Goal: Task Accomplishment & Management: Use online tool/utility

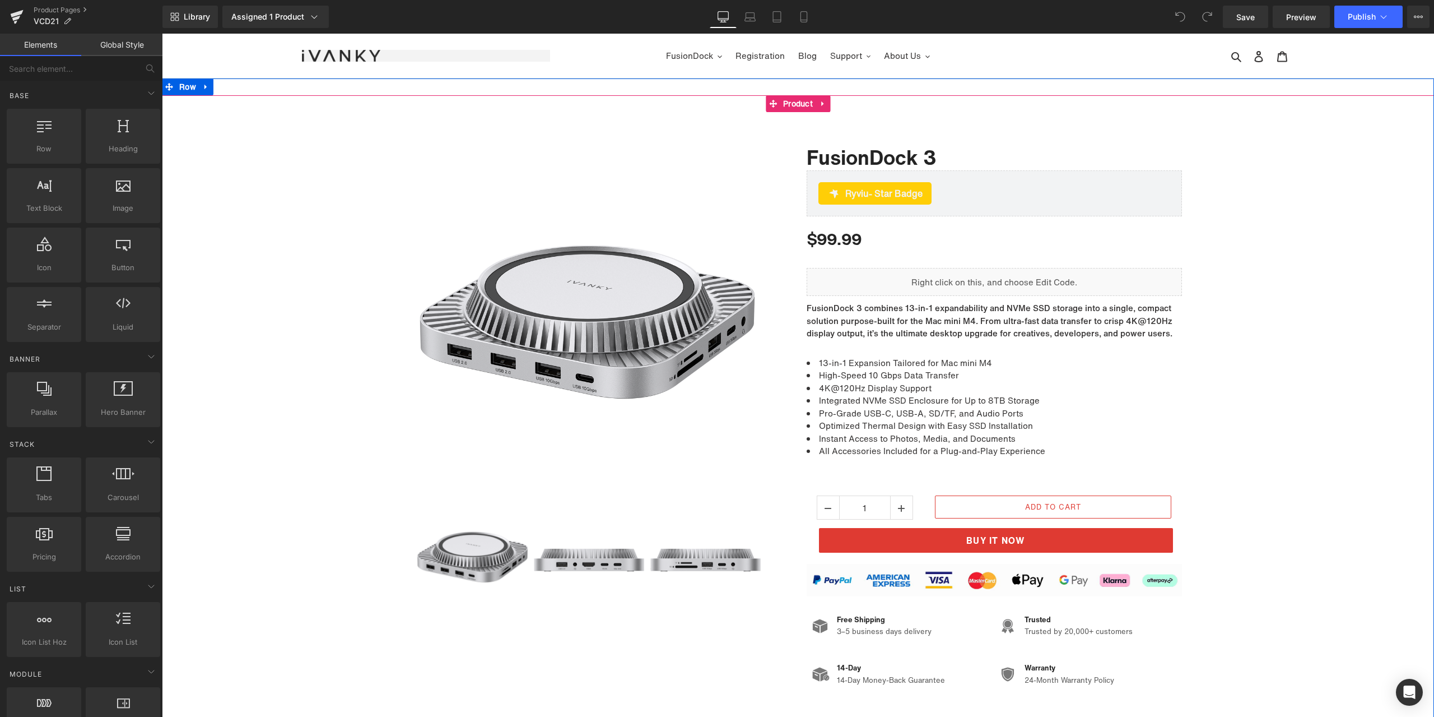
click at [1297, 377] on div "Sale Off (P) Image ‹" at bounding box center [798, 408] width 1272 height 571
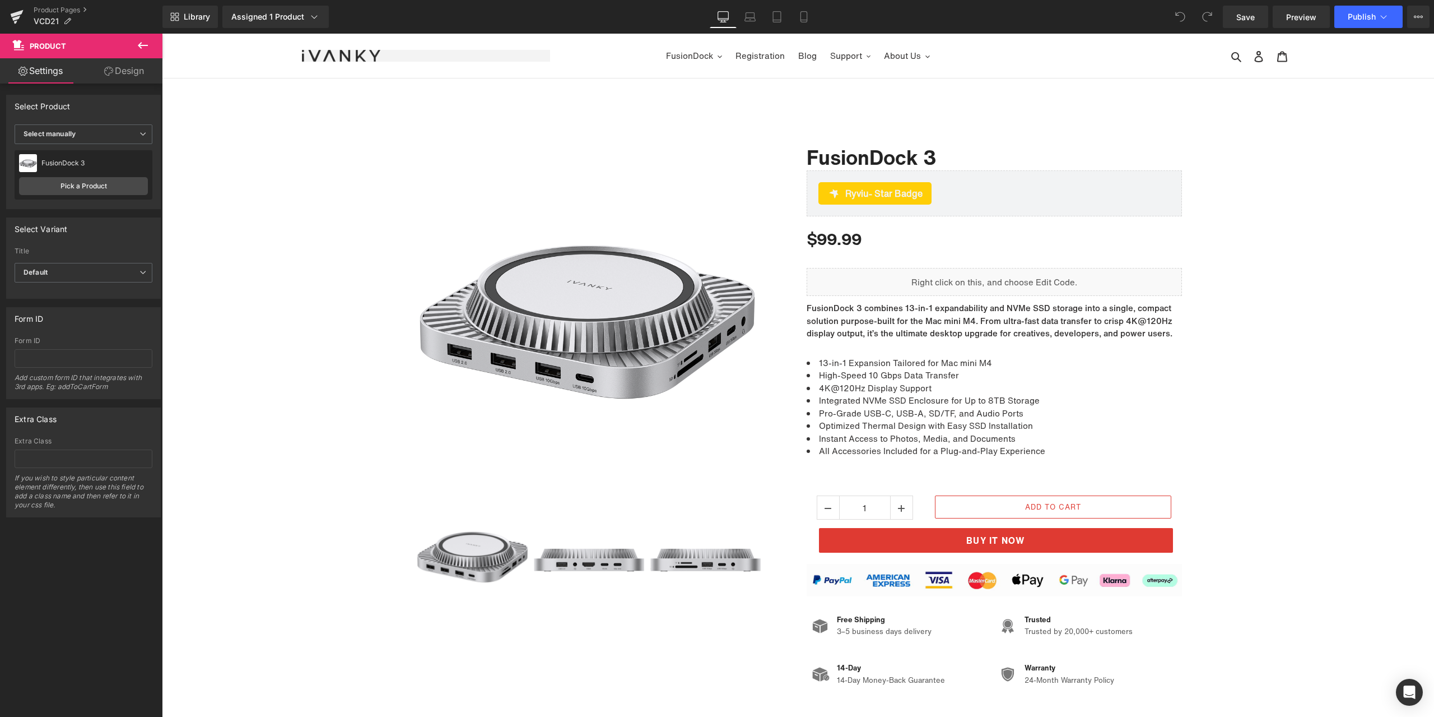
click at [698, 38] on nav "FusionDock Video Extender Registration Blog Support Warranty Claim Download Cen…" at bounding box center [798, 56] width 496 height 44
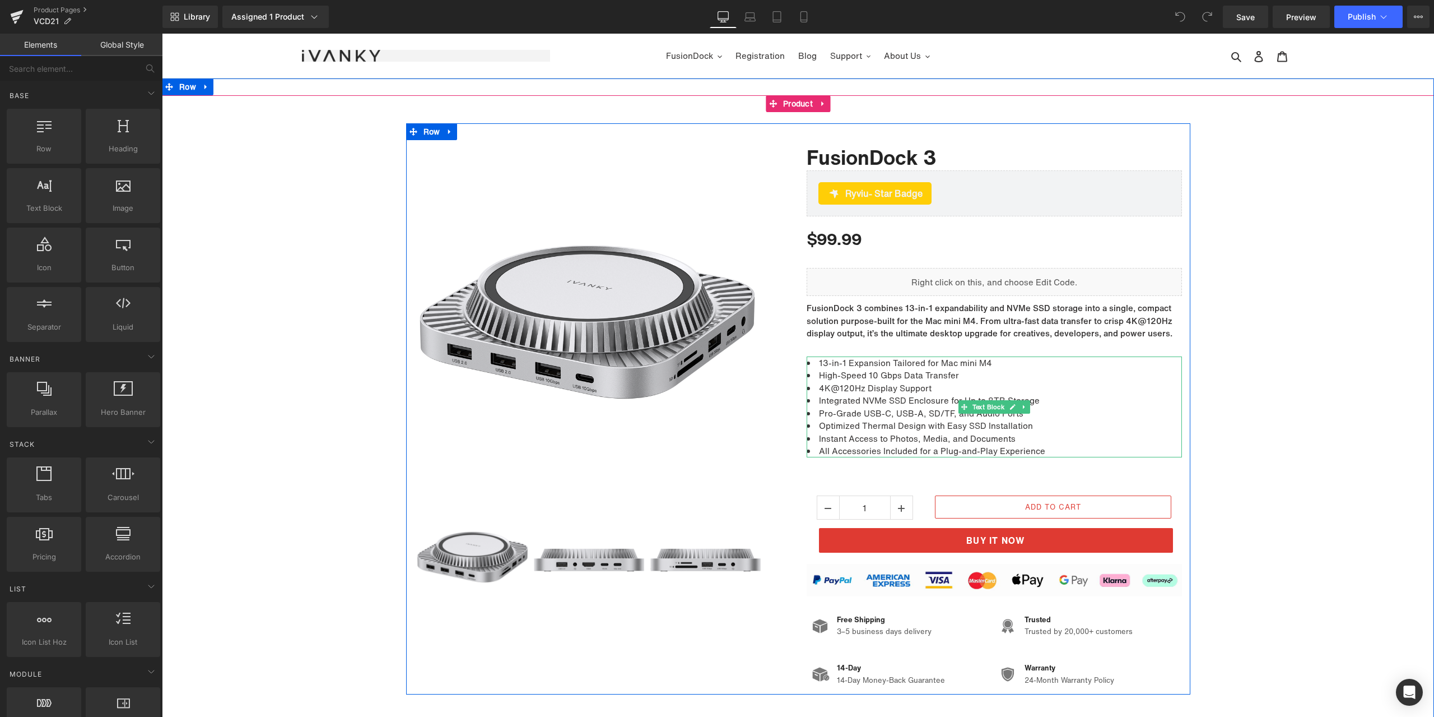
click at [950, 405] on li "Integrated NVMe SSD Enclosure for Up to 8TB Storage" at bounding box center [994, 400] width 375 height 13
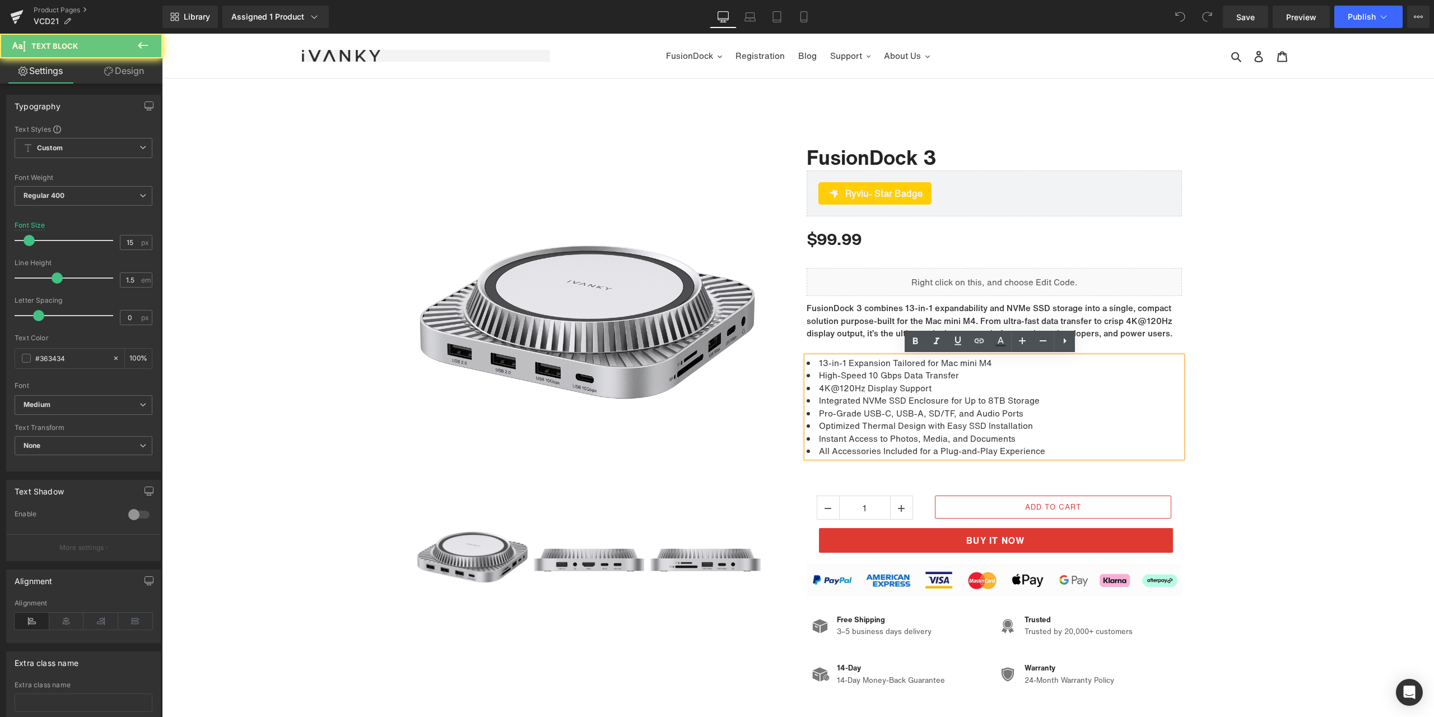
click at [917, 405] on li "Integrated NVMe SSD Enclosure for Up to 8TB Storage" at bounding box center [994, 400] width 375 height 13
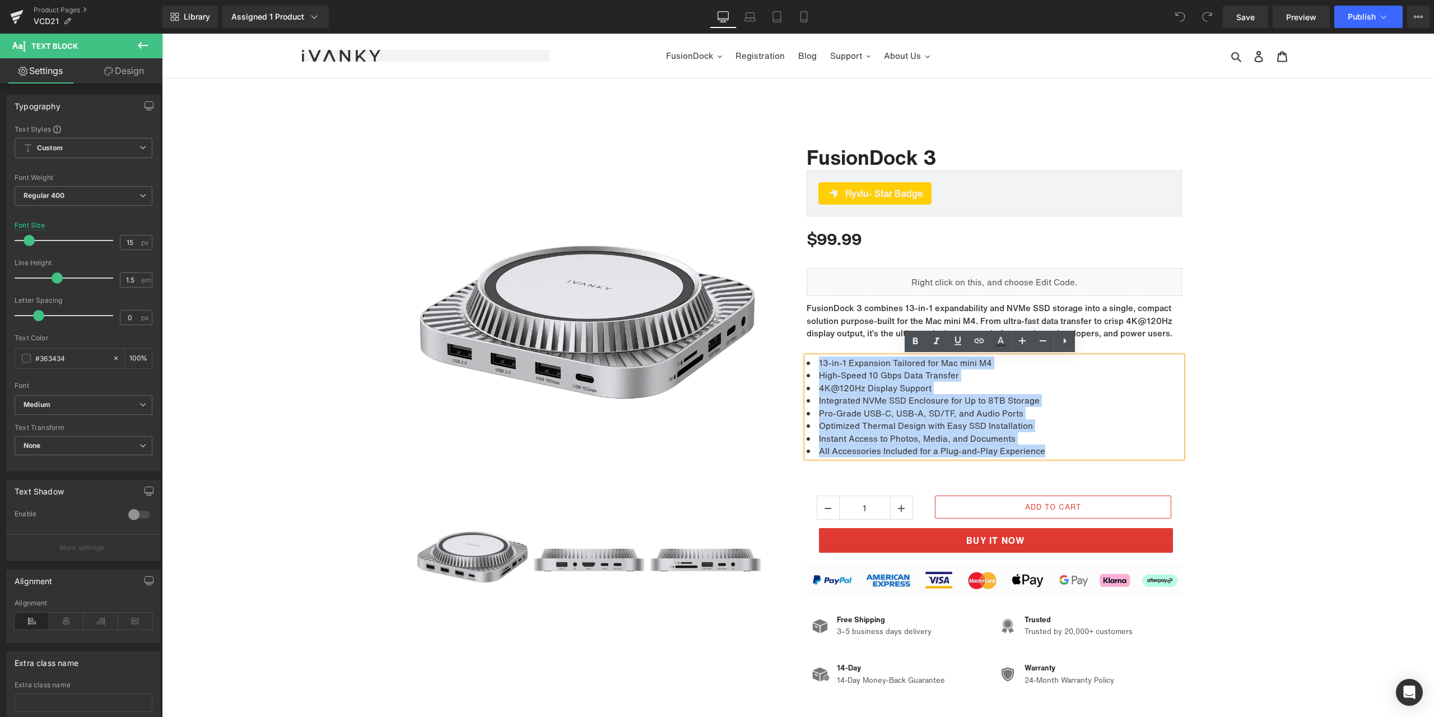
paste div
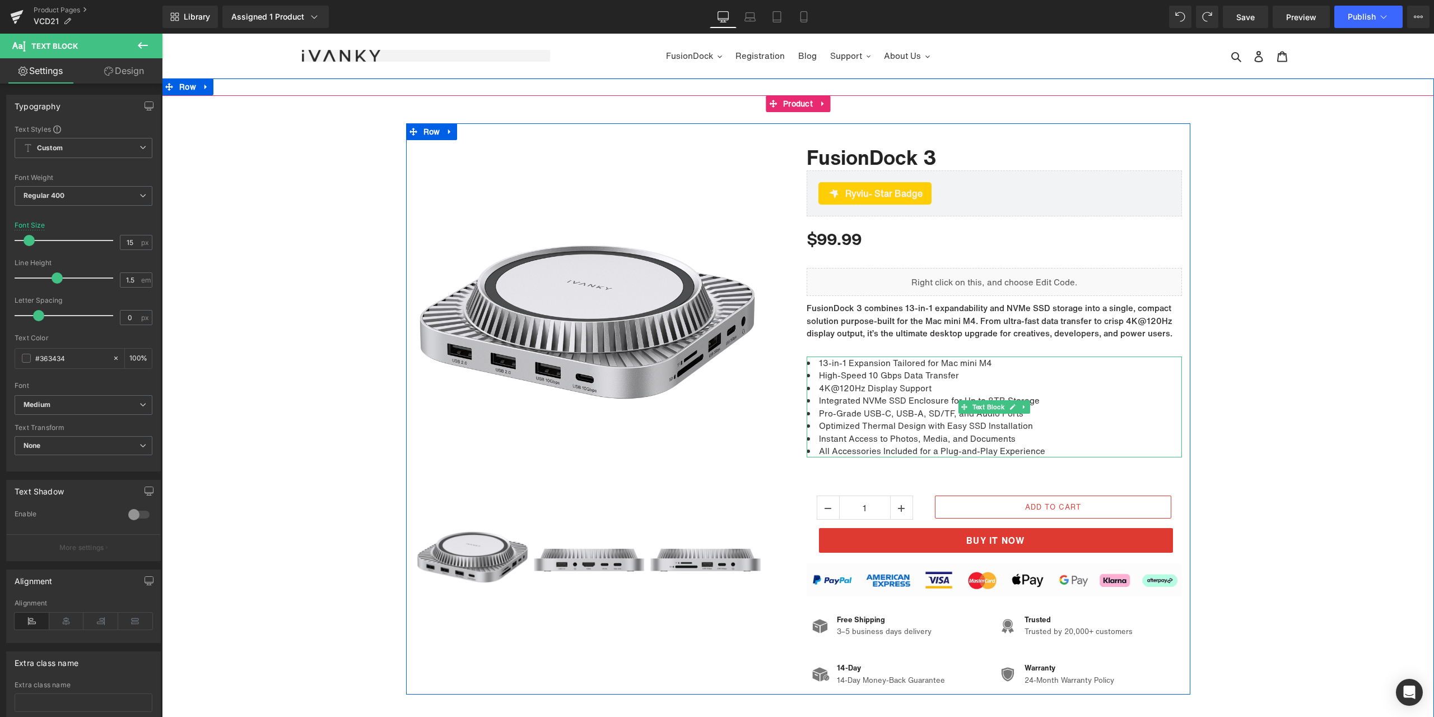
click at [862, 397] on li "Integrated NVMe SSD Enclosure for Up to 8TB Storage" at bounding box center [994, 400] width 375 height 13
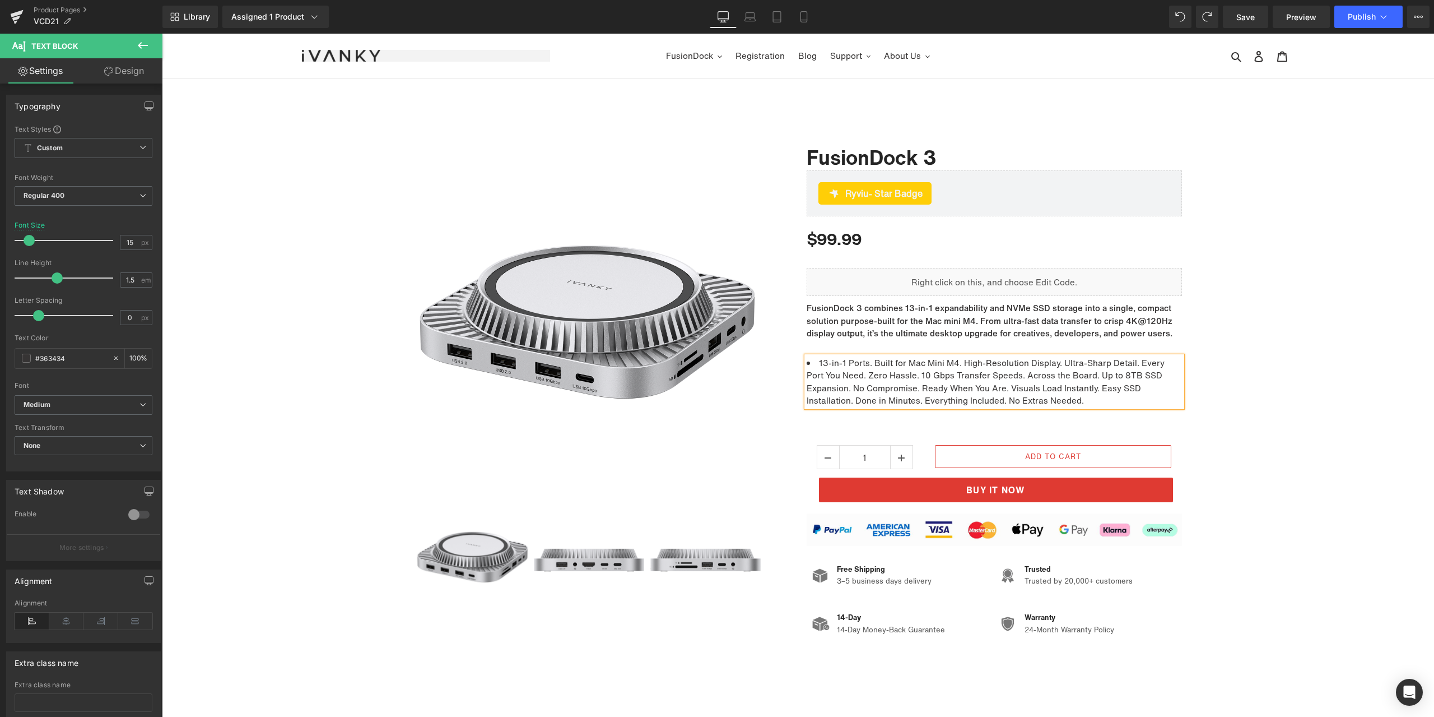
click at [959, 364] on li "13-in-1 Ports. Built for Mac Mini M4.High-Resolution Display. Ultra-Sharp Deta…" at bounding box center [994, 381] width 375 height 50
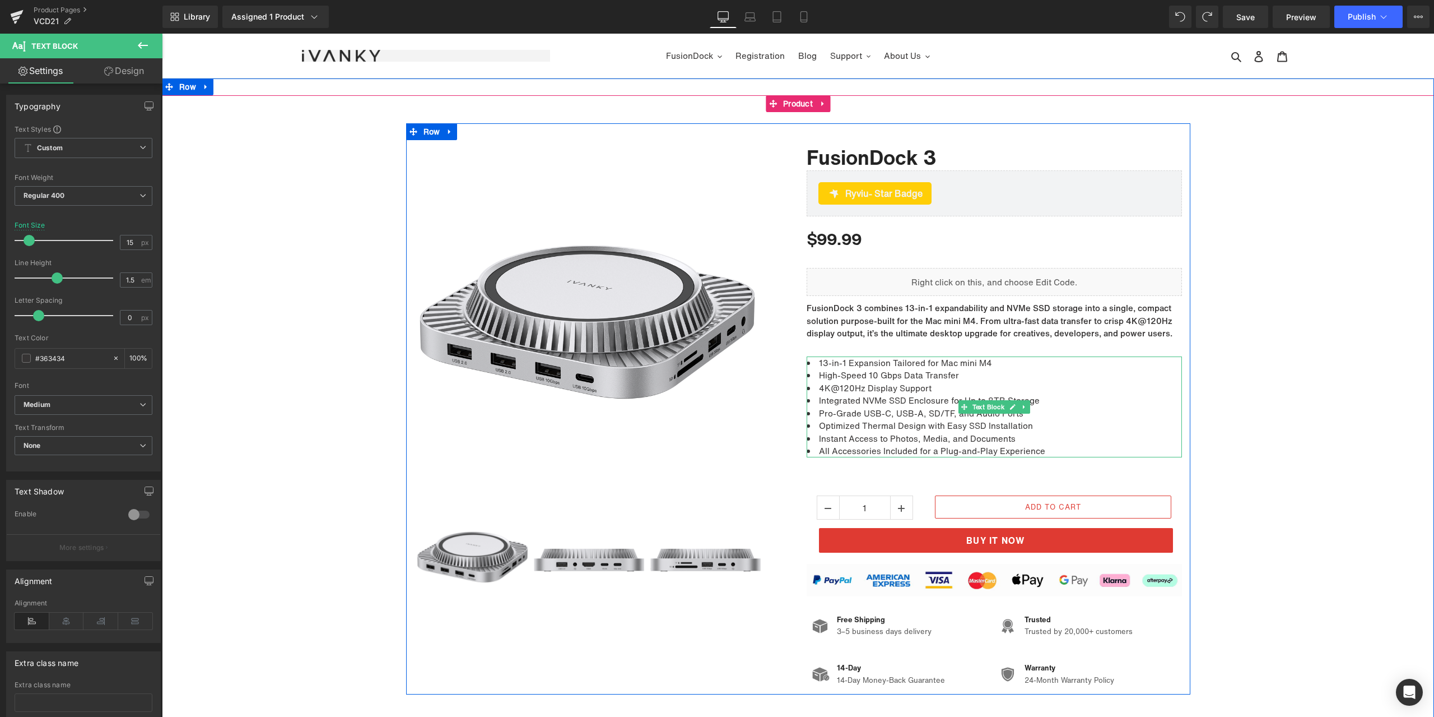
click at [932, 392] on li "4K@120Hz Display Support" at bounding box center [994, 388] width 375 height 13
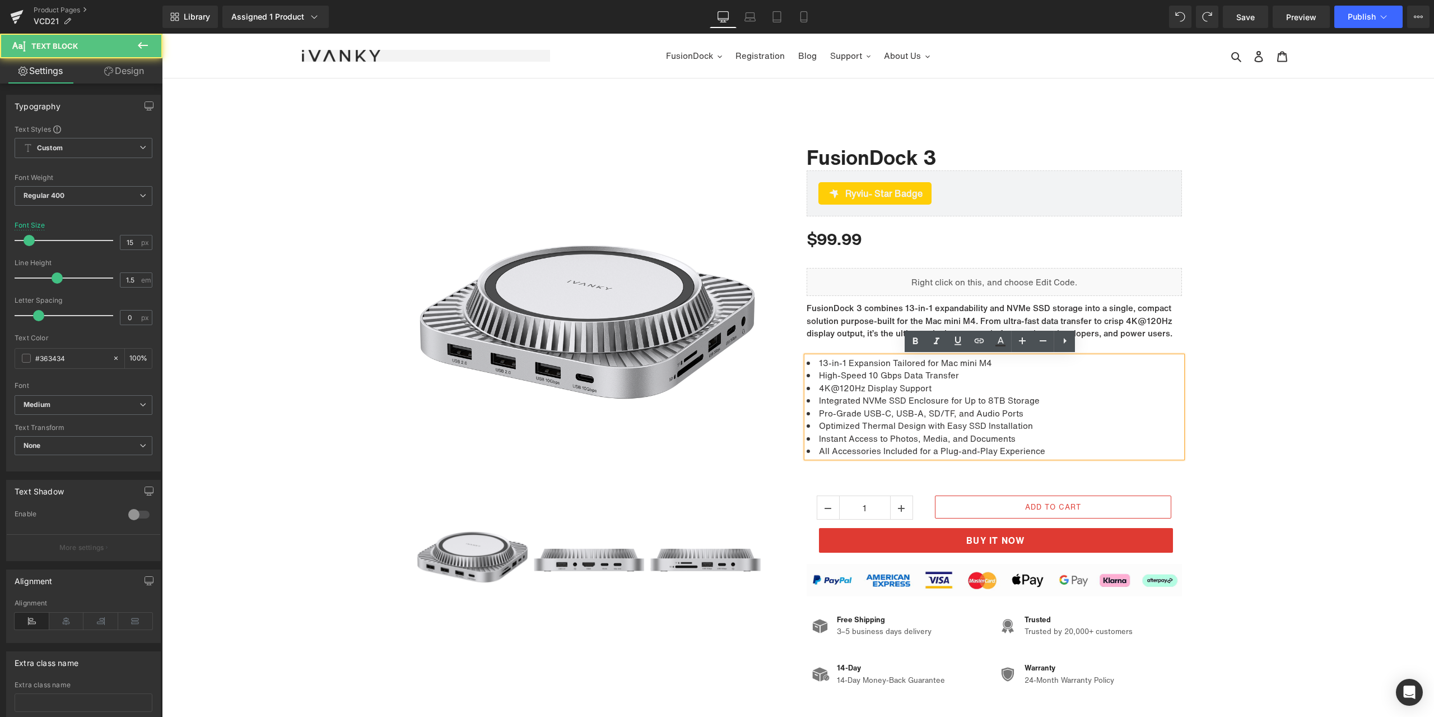
click at [904, 392] on li "4K@120Hz Display Support" at bounding box center [994, 388] width 375 height 13
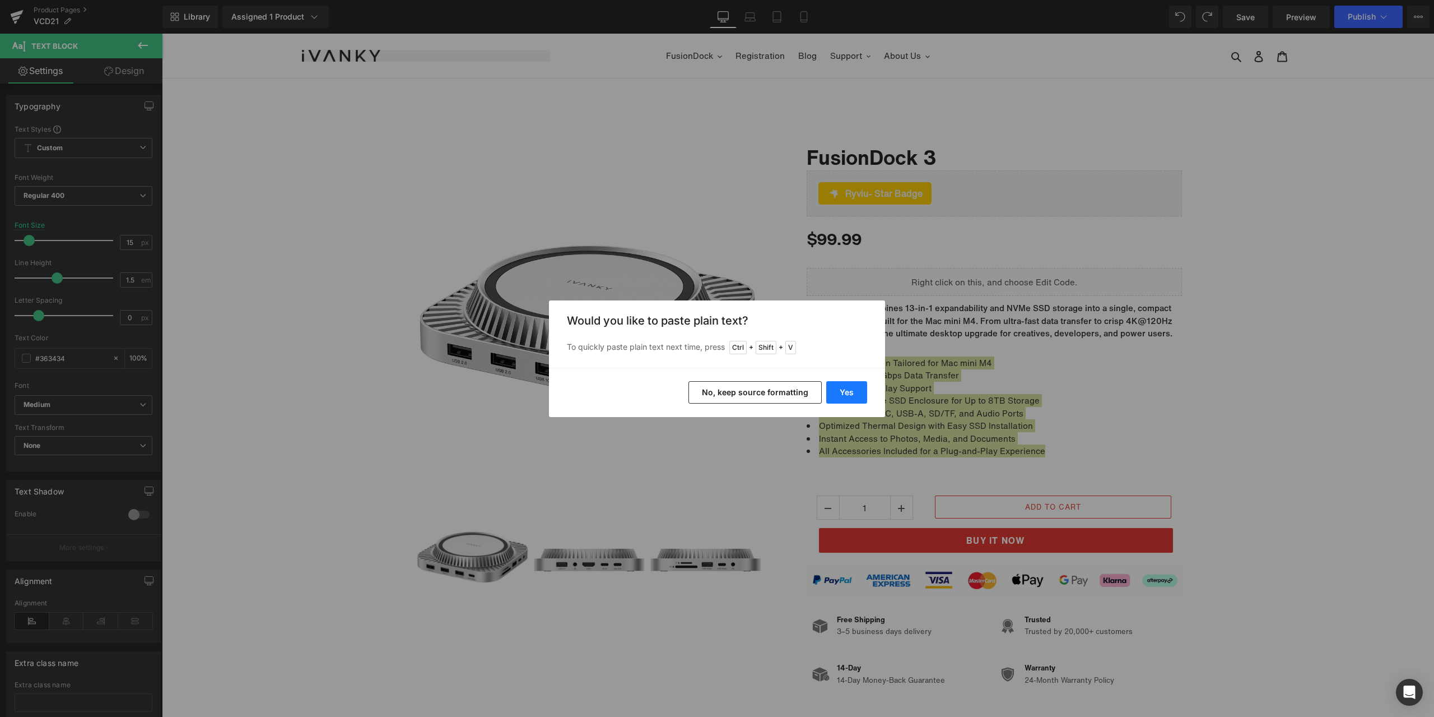
click at [844, 391] on button "Yes" at bounding box center [846, 392] width 41 height 22
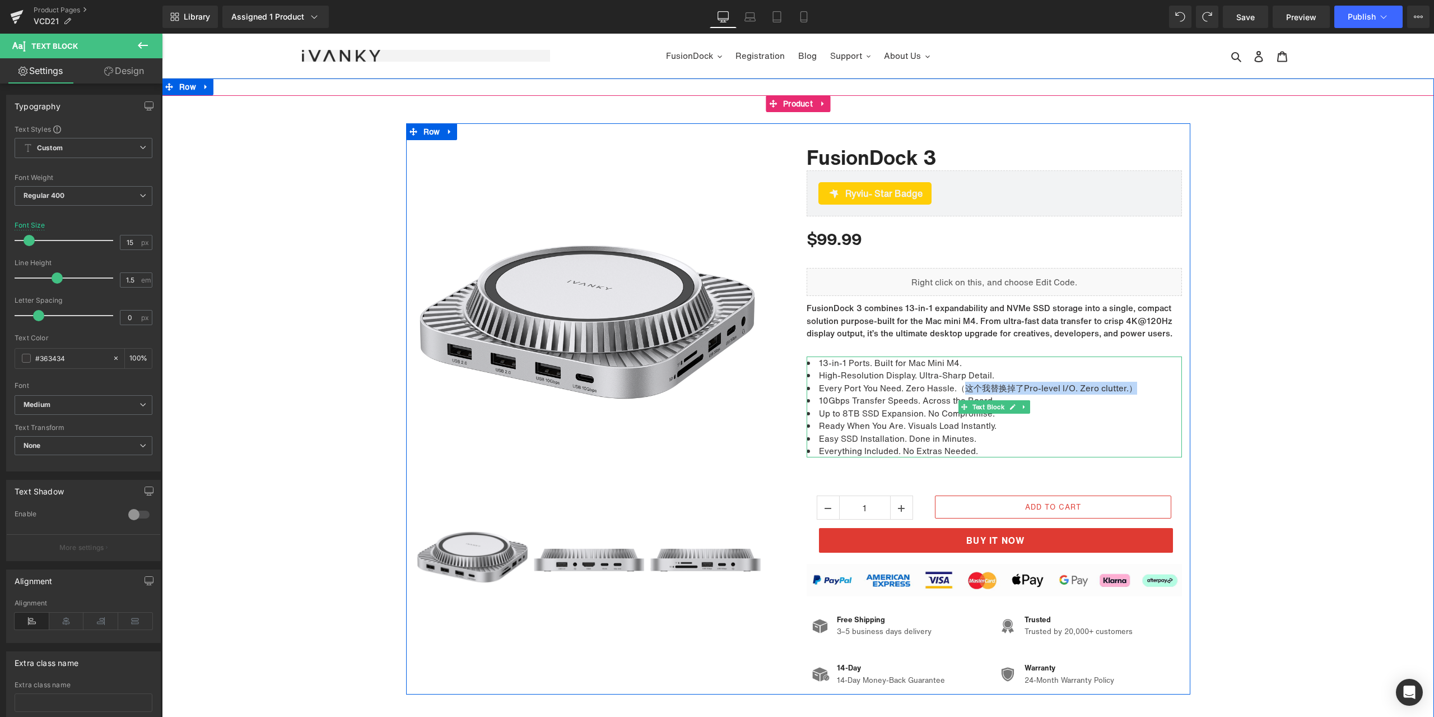
drag, startPoint x: 955, startPoint y: 386, endPoint x: 1141, endPoint y: 385, distance: 186.0
click at [1141, 385] on li "Every Port You Need. Zero Hassle.（这个我替换掉了Pro-level I/O. Zero clutter.）" at bounding box center [994, 388] width 375 height 13
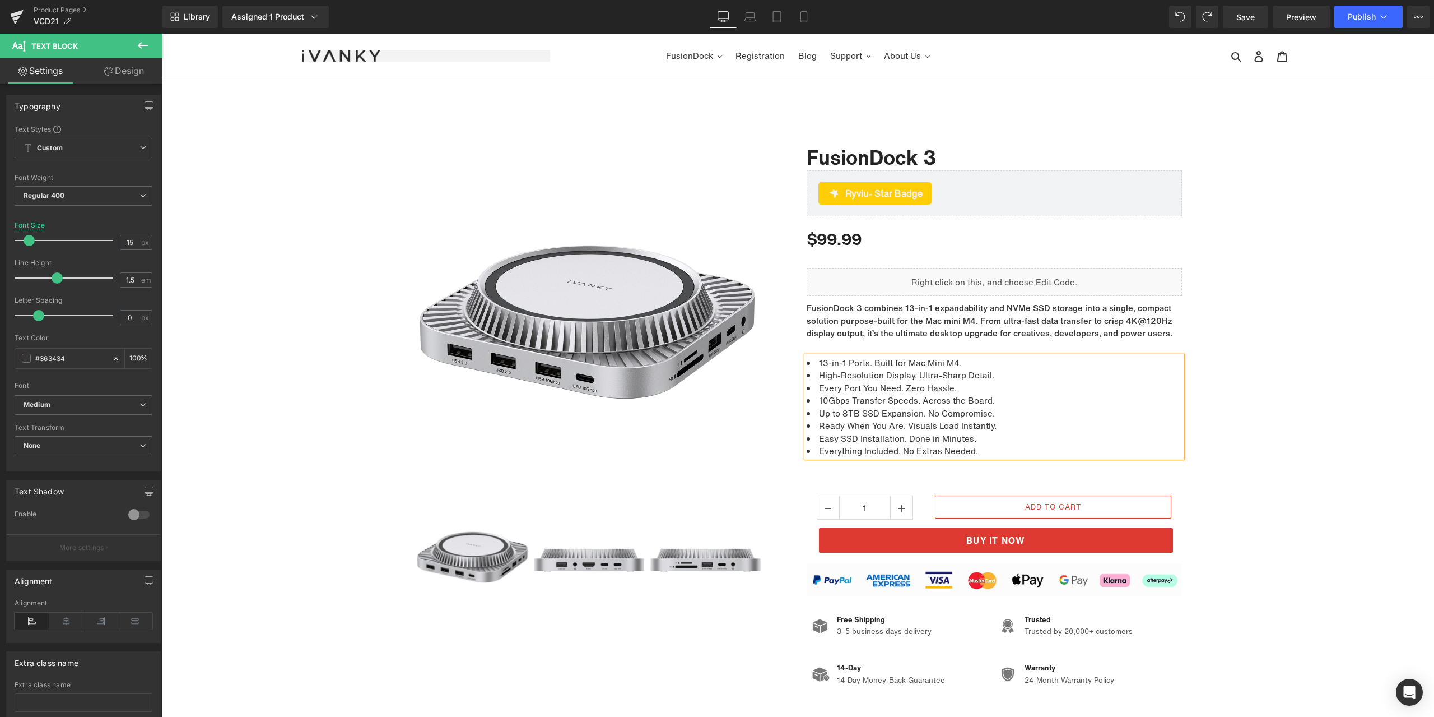
click at [1255, 371] on div "Sale Off (P) Image ‹" at bounding box center [798, 408] width 1272 height 571
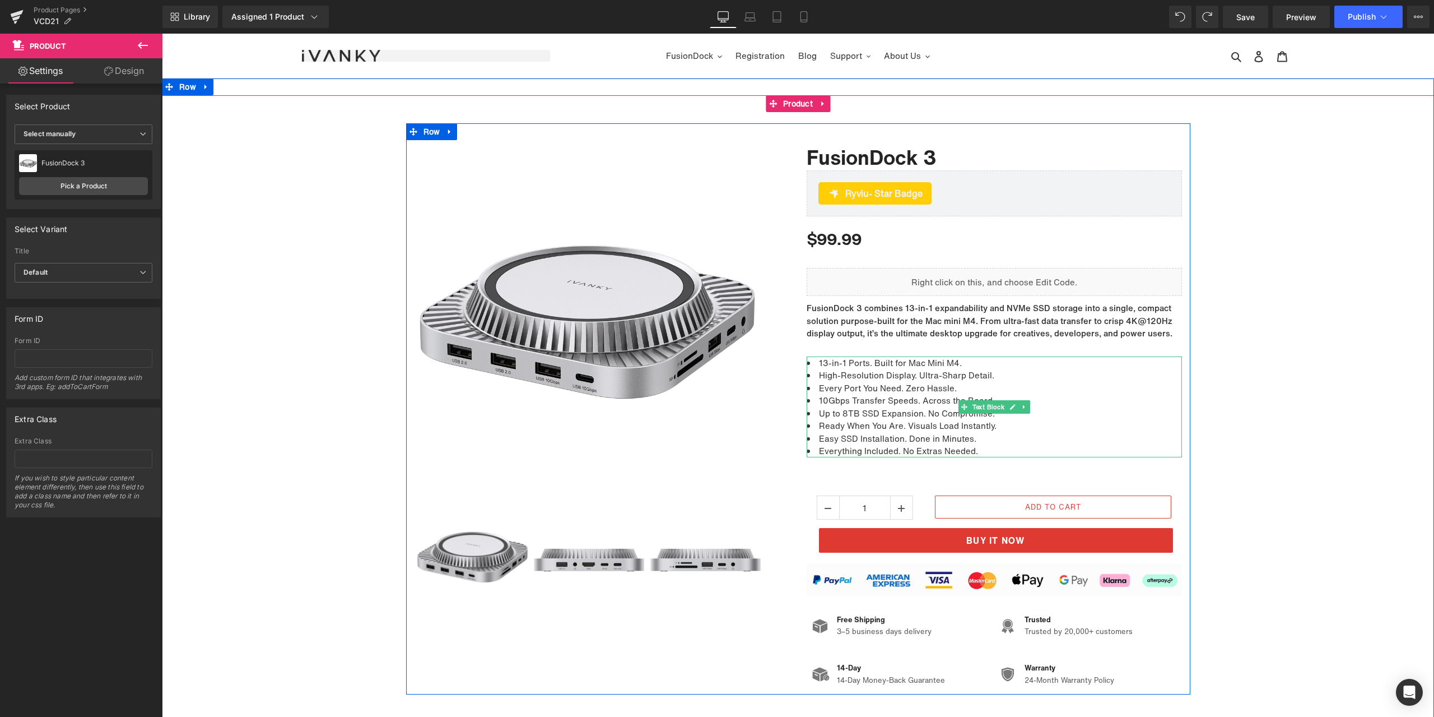
click at [826, 401] on li "10Gbps Transfer Speeds. Across the Board." at bounding box center [994, 400] width 375 height 13
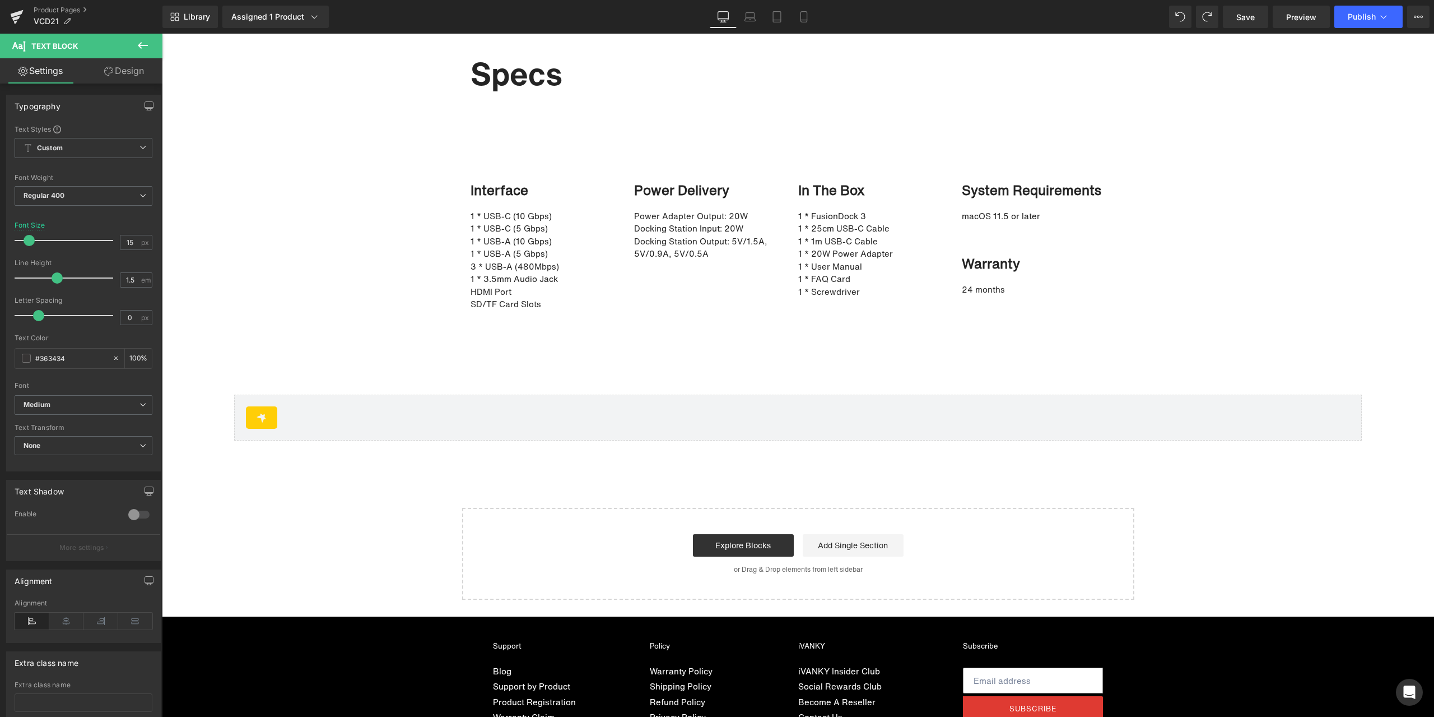
scroll to position [7813, 0]
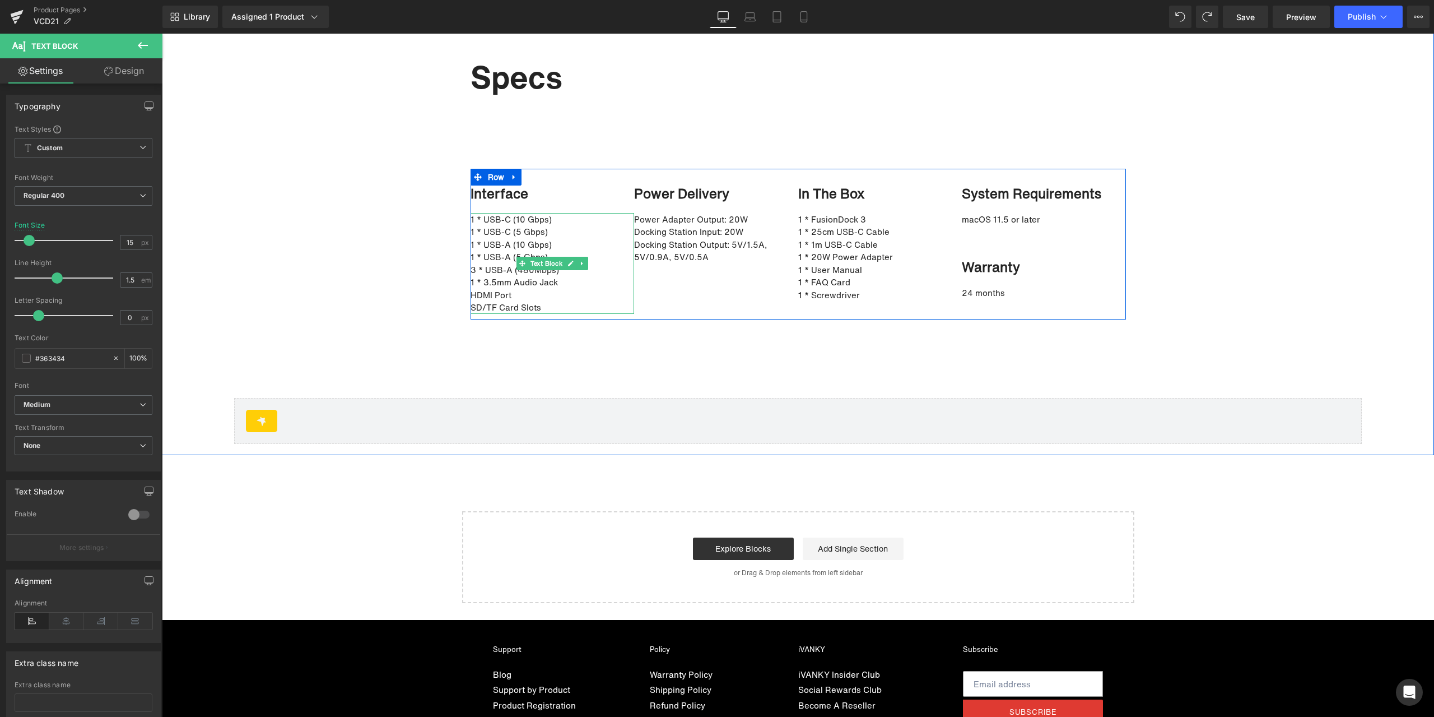
click at [526, 275] on p "3 * USB-A (480Mbps)" at bounding box center [547, 269] width 153 height 13
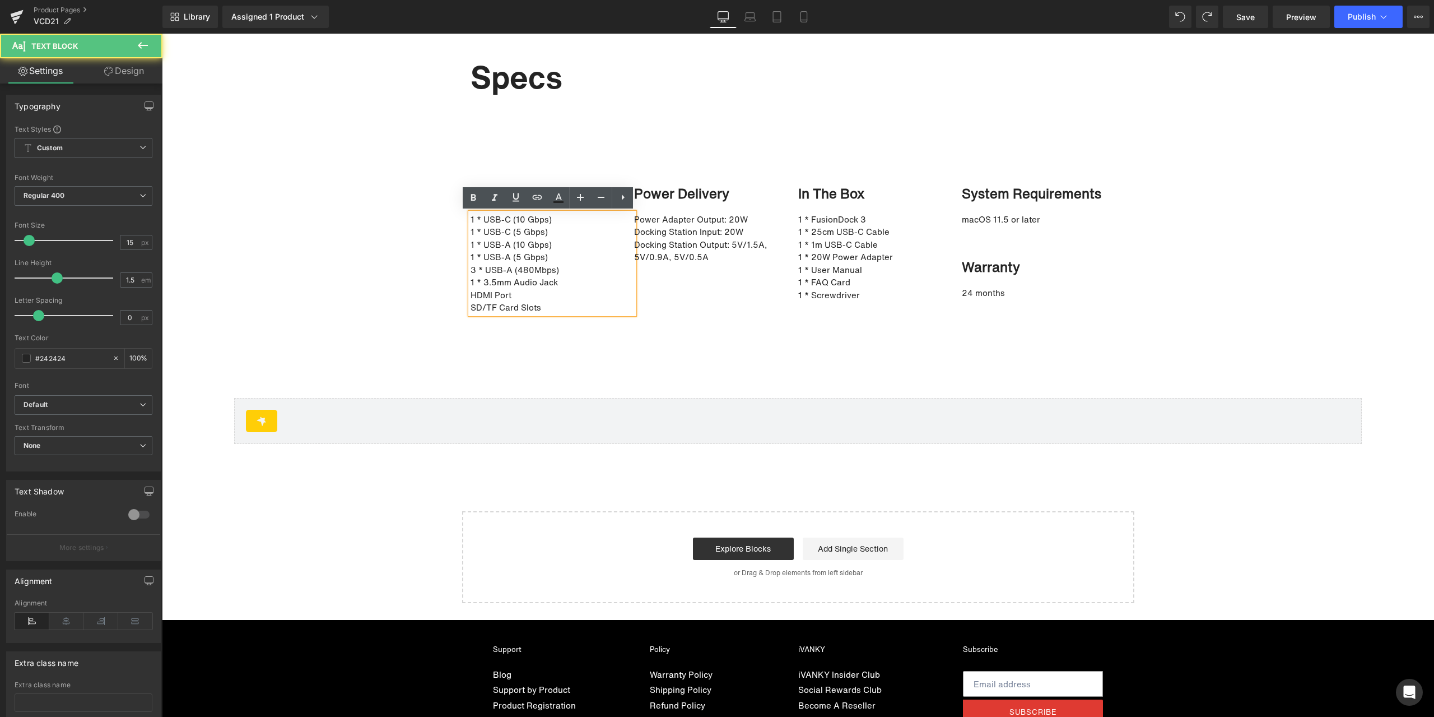
click at [527, 271] on p "3 * USB-A (480Mbps)" at bounding box center [547, 269] width 153 height 13
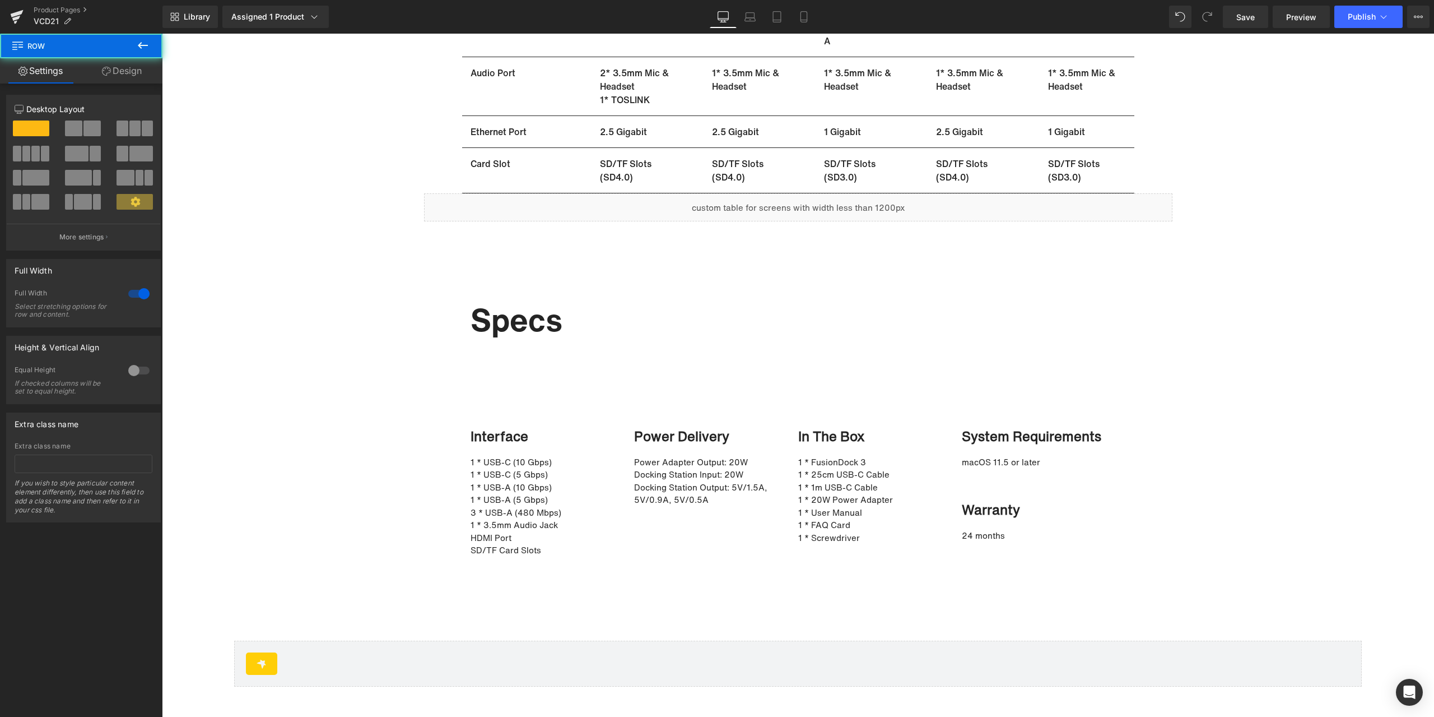
scroll to position [7476, 0]
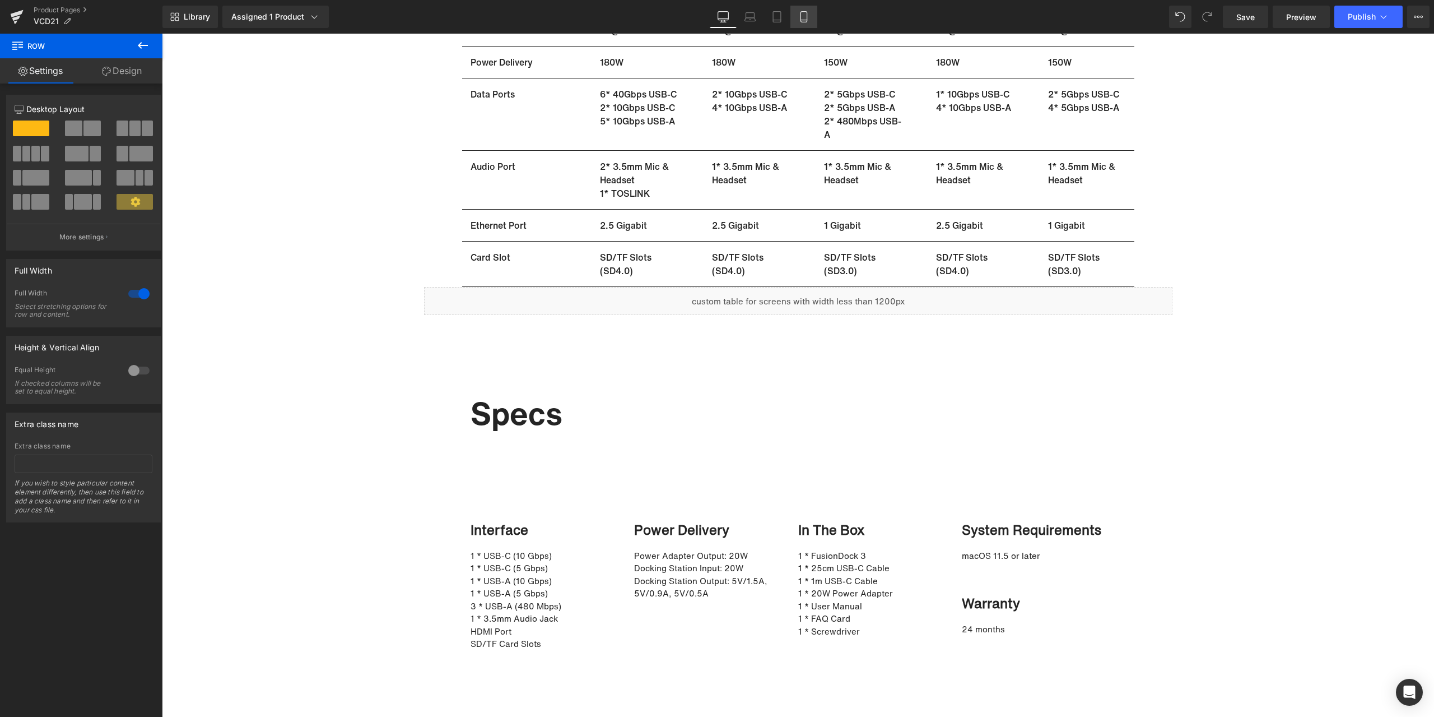
drag, startPoint x: 798, startPoint y: 25, endPoint x: 141, endPoint y: 33, distance: 657.3
click at [798, 25] on link "Mobile" at bounding box center [804, 17] width 27 height 22
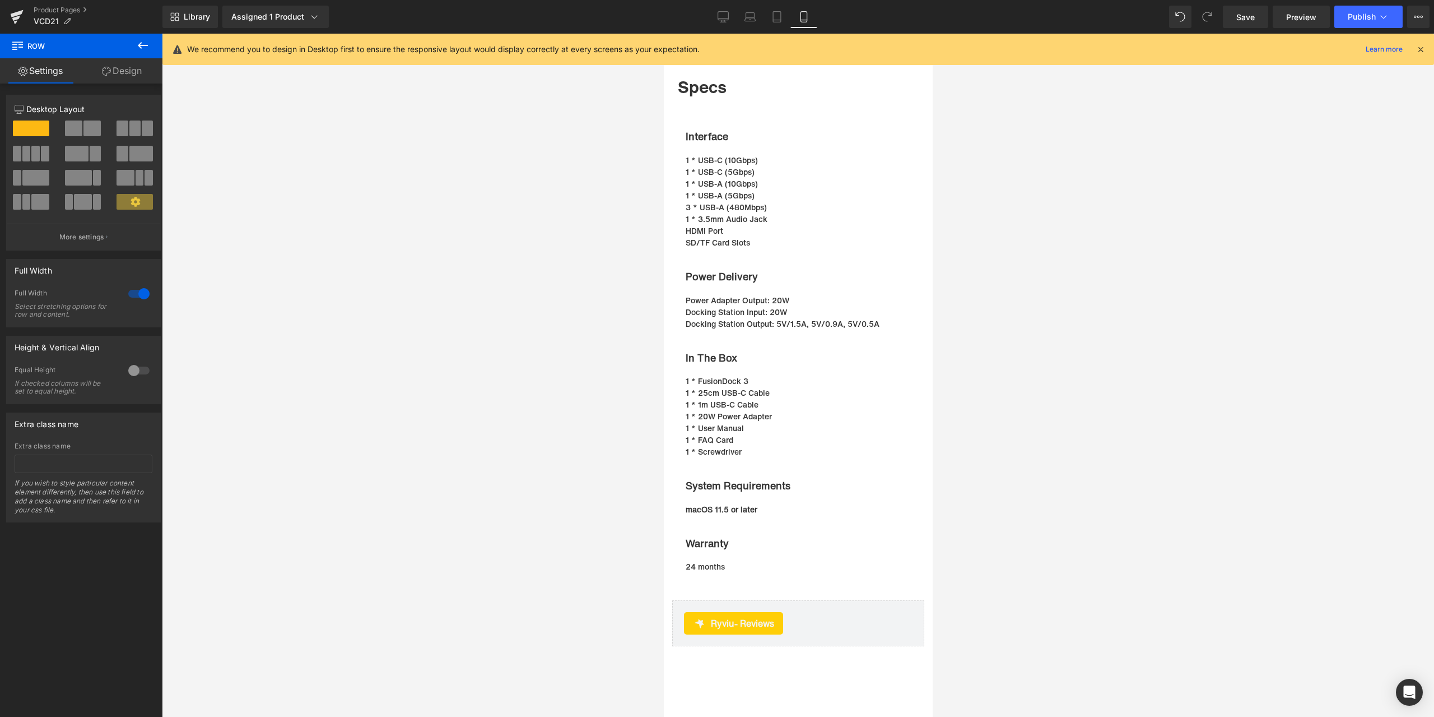
scroll to position [6190, 0]
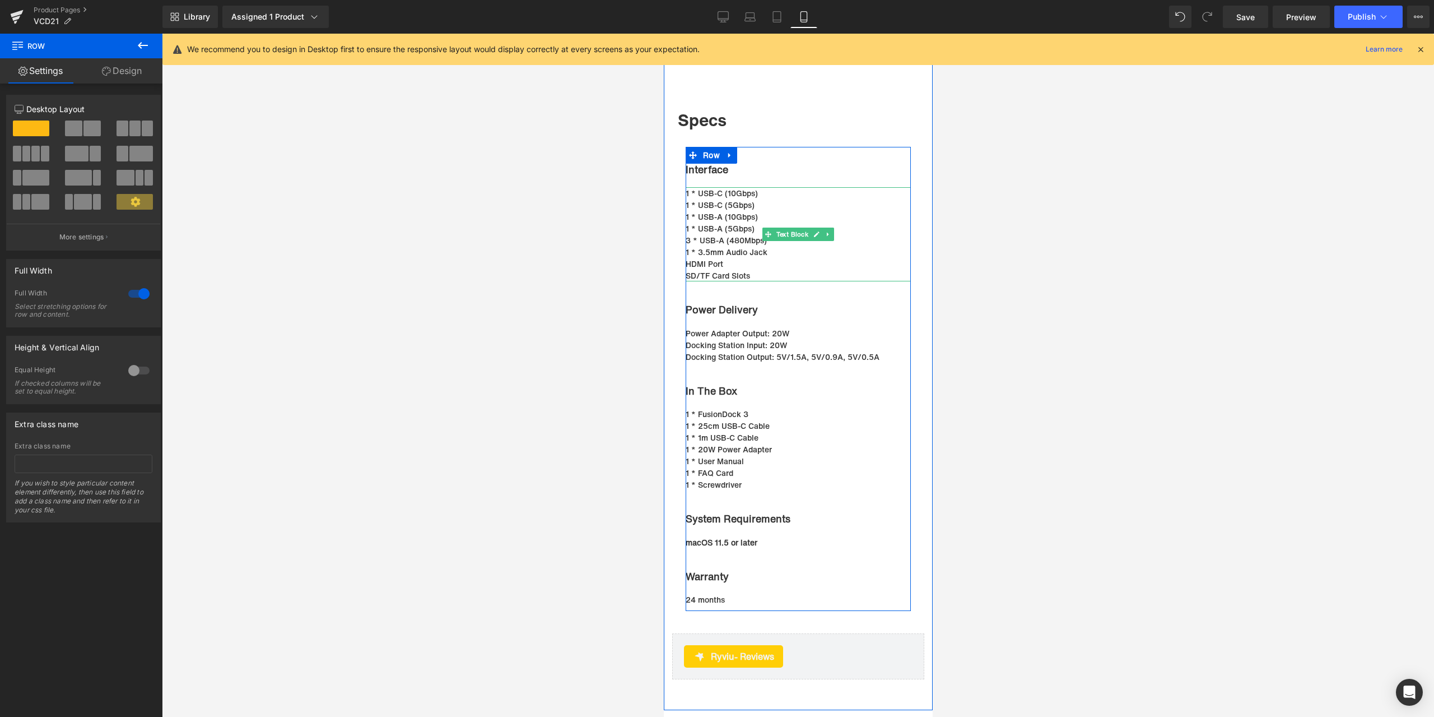
click at [741, 246] on p "3 * USB-A (480Mbps)" at bounding box center [792, 240] width 214 height 12
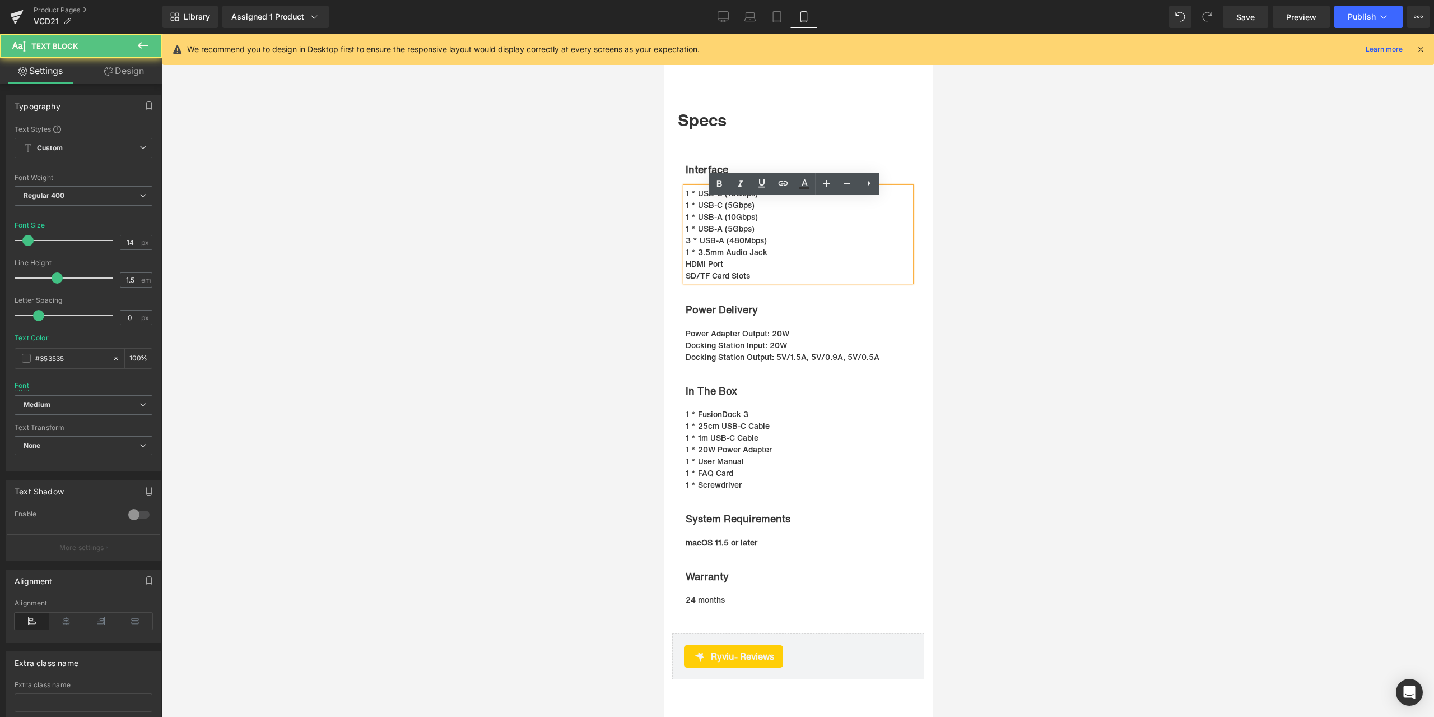
click at [741, 246] on p "3 * USB-A (480Mbps)" at bounding box center [792, 240] width 214 height 12
click at [733, 199] on p "1 * USB-C (10Gbps)" at bounding box center [792, 193] width 214 height 12
click at [729, 211] on p "1 * USB-C (5Gbps)" at bounding box center [792, 205] width 214 height 12
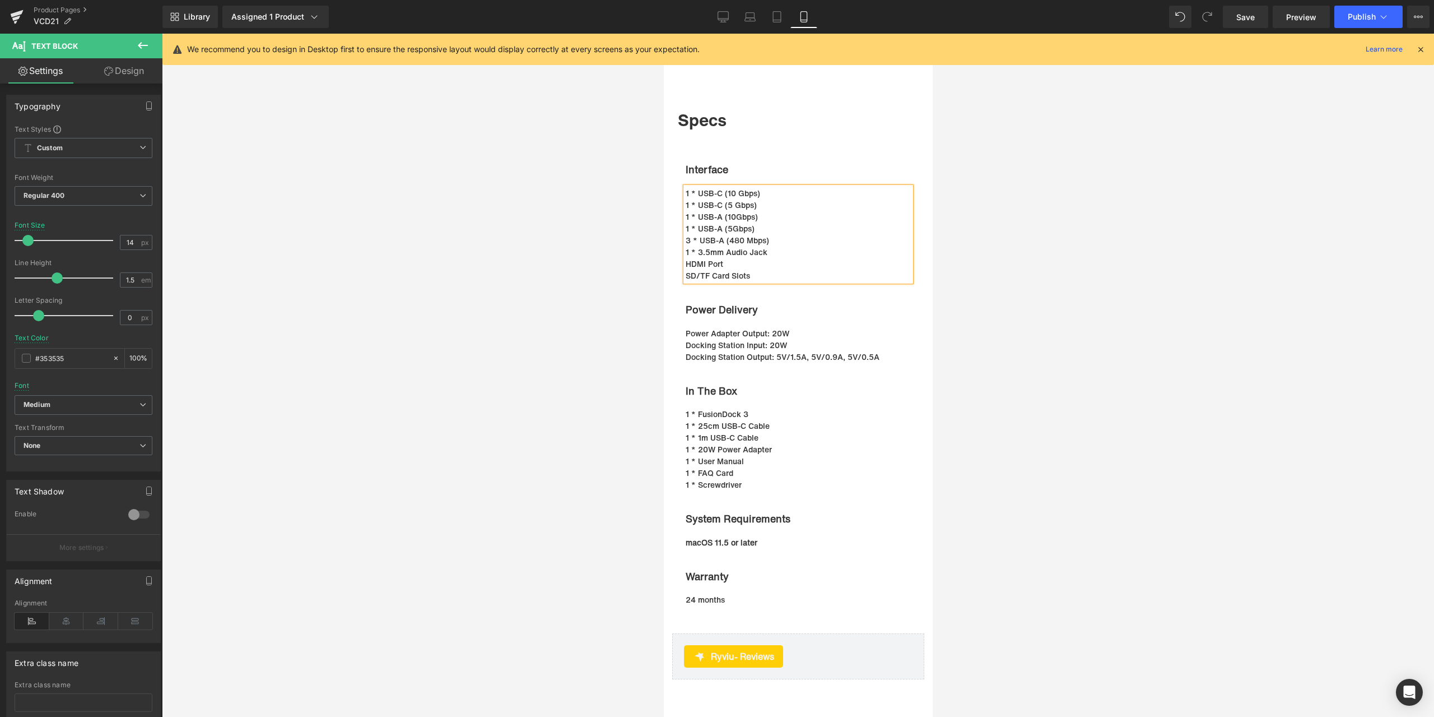
click at [730, 222] on p "1 * USB-A (10Gbps)" at bounding box center [792, 217] width 214 height 12
click at [728, 234] on p "1 * USB-A (5Gbps)" at bounding box center [792, 228] width 214 height 12
click at [602, 289] on div at bounding box center [798, 375] width 1272 height 683
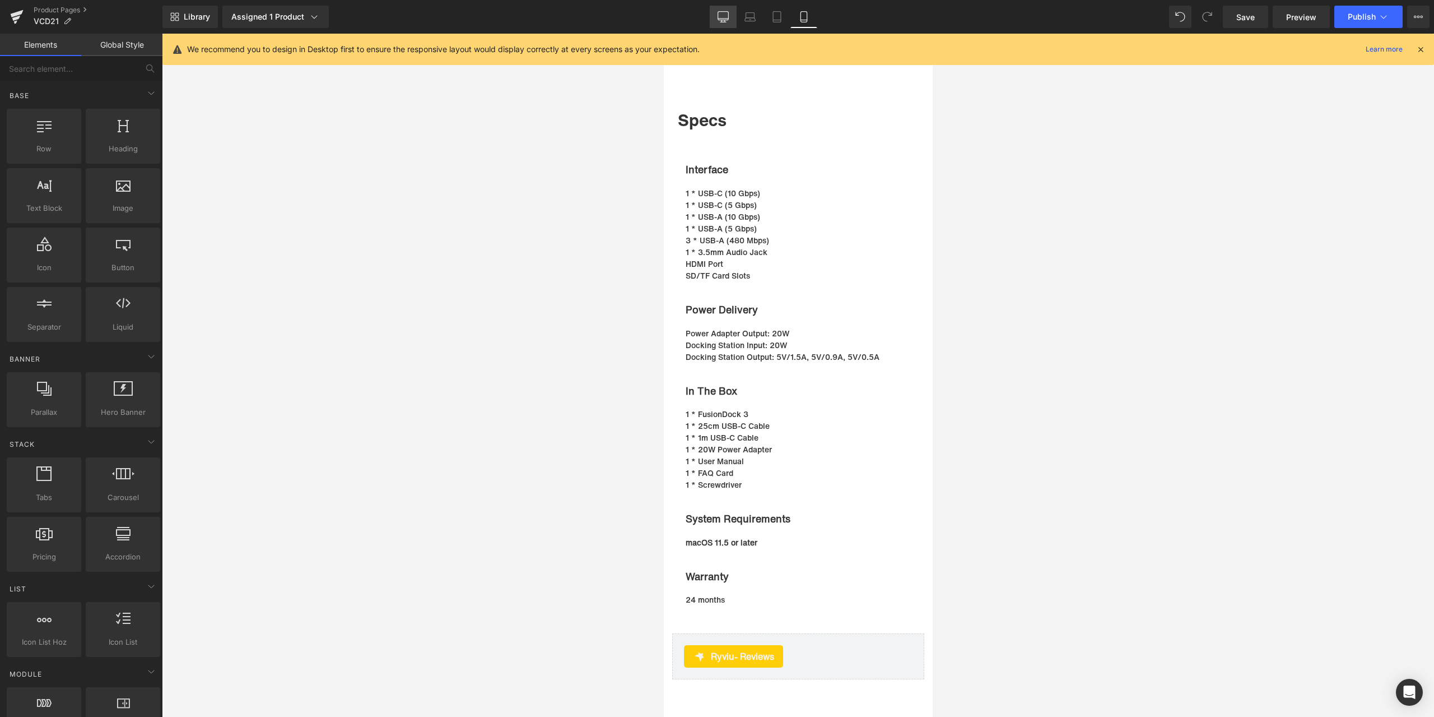
click at [732, 20] on link "Desktop" at bounding box center [723, 17] width 27 height 22
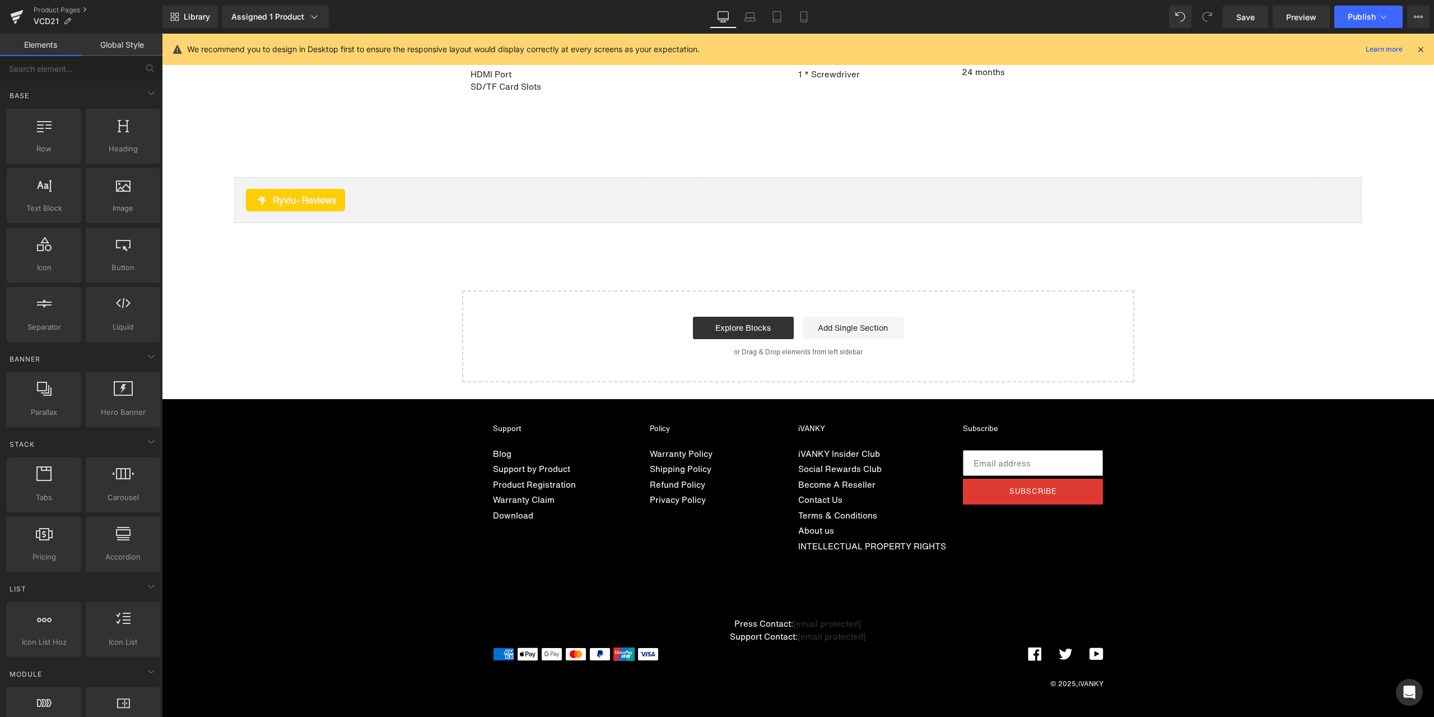
scroll to position [8032, 0]
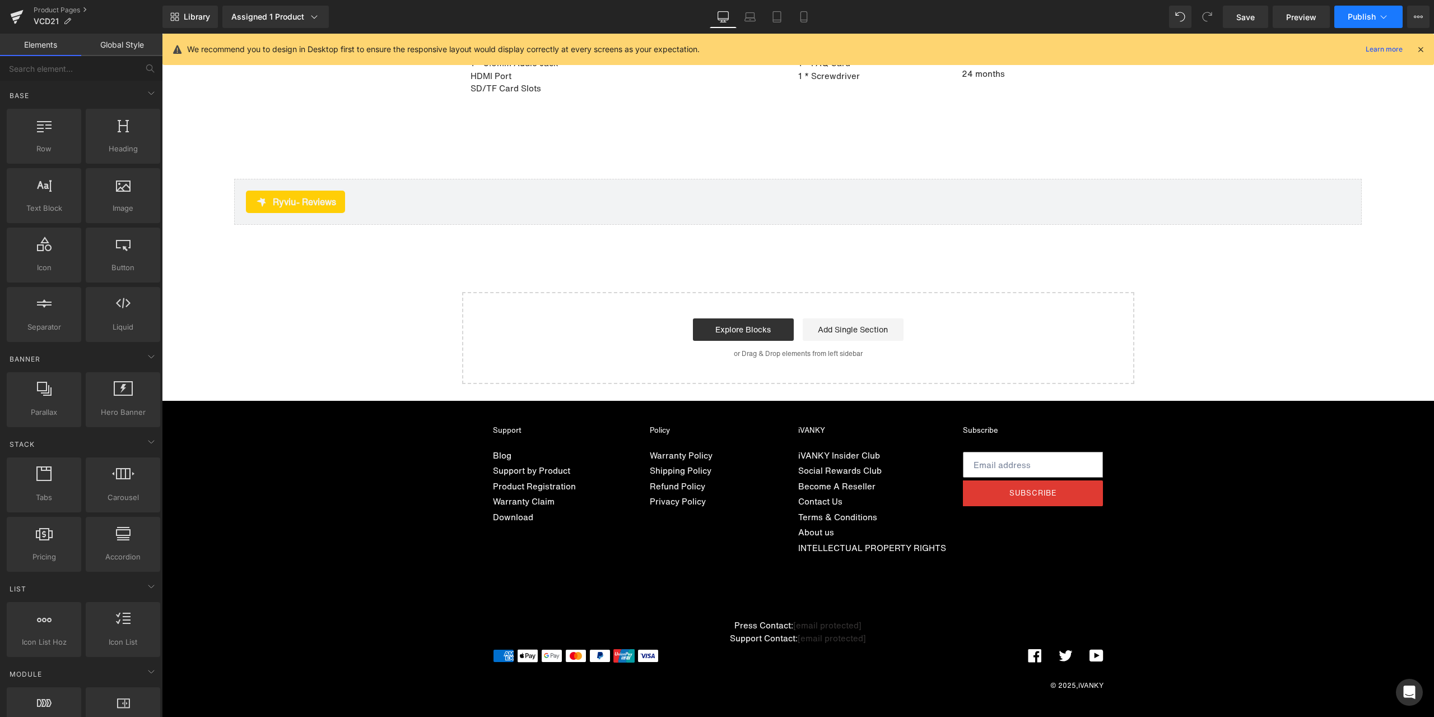
click at [1355, 18] on span "Publish" at bounding box center [1362, 16] width 28 height 9
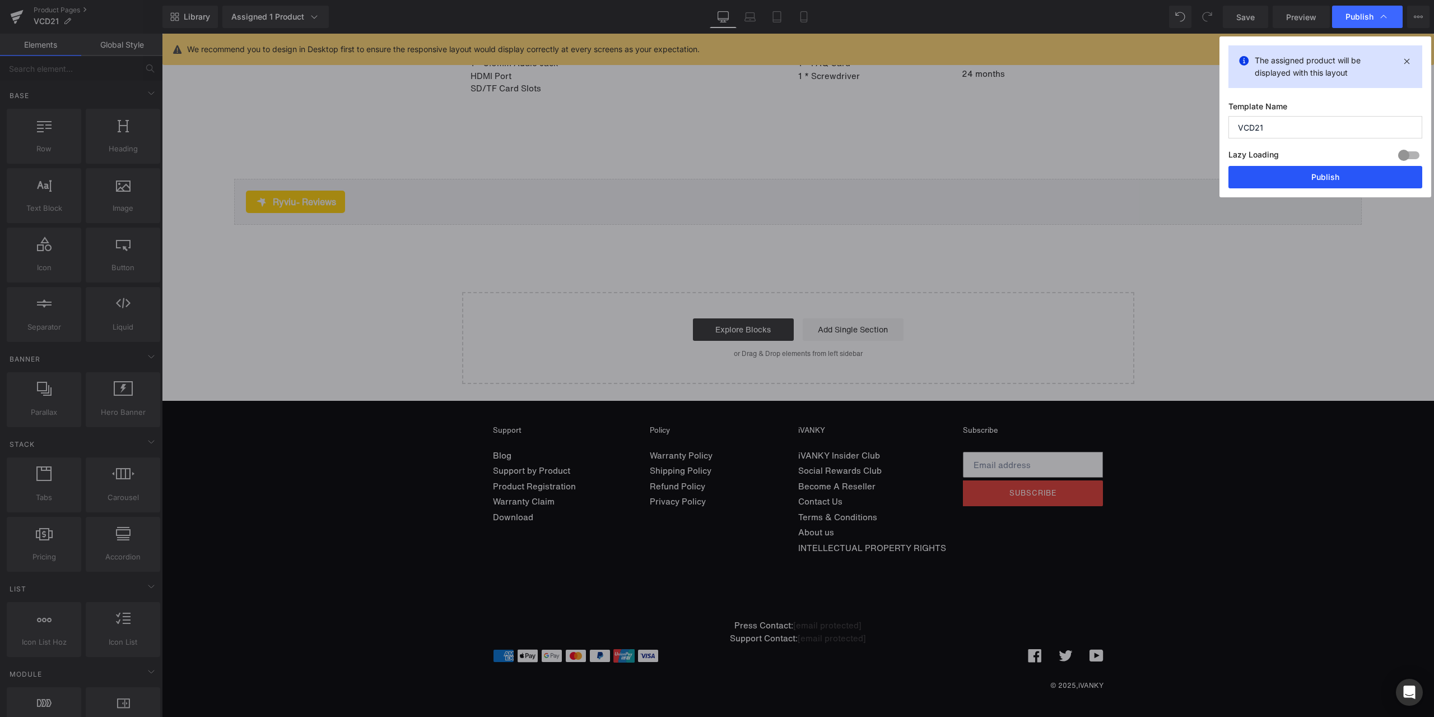
click at [1323, 182] on button "Publish" at bounding box center [1326, 177] width 194 height 22
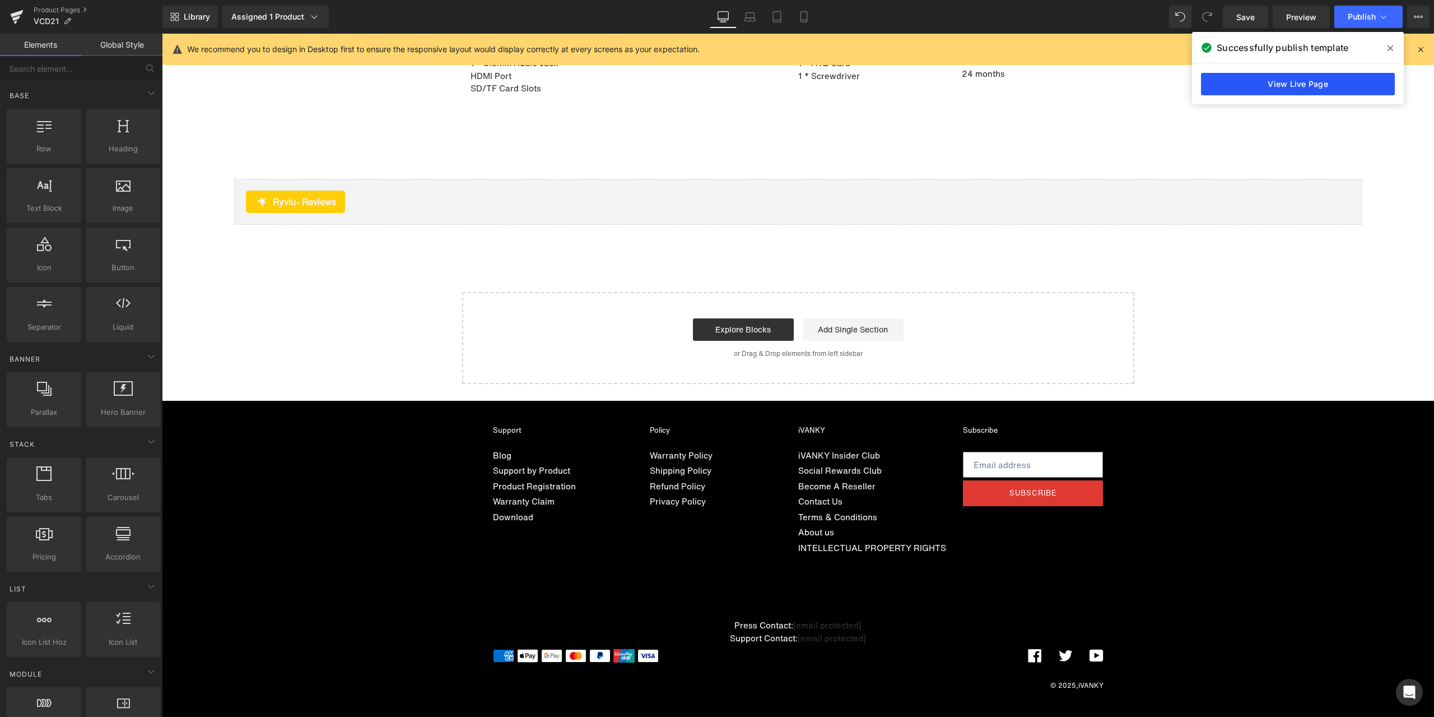
click at [1330, 90] on link "View Live Page" at bounding box center [1298, 84] width 194 height 22
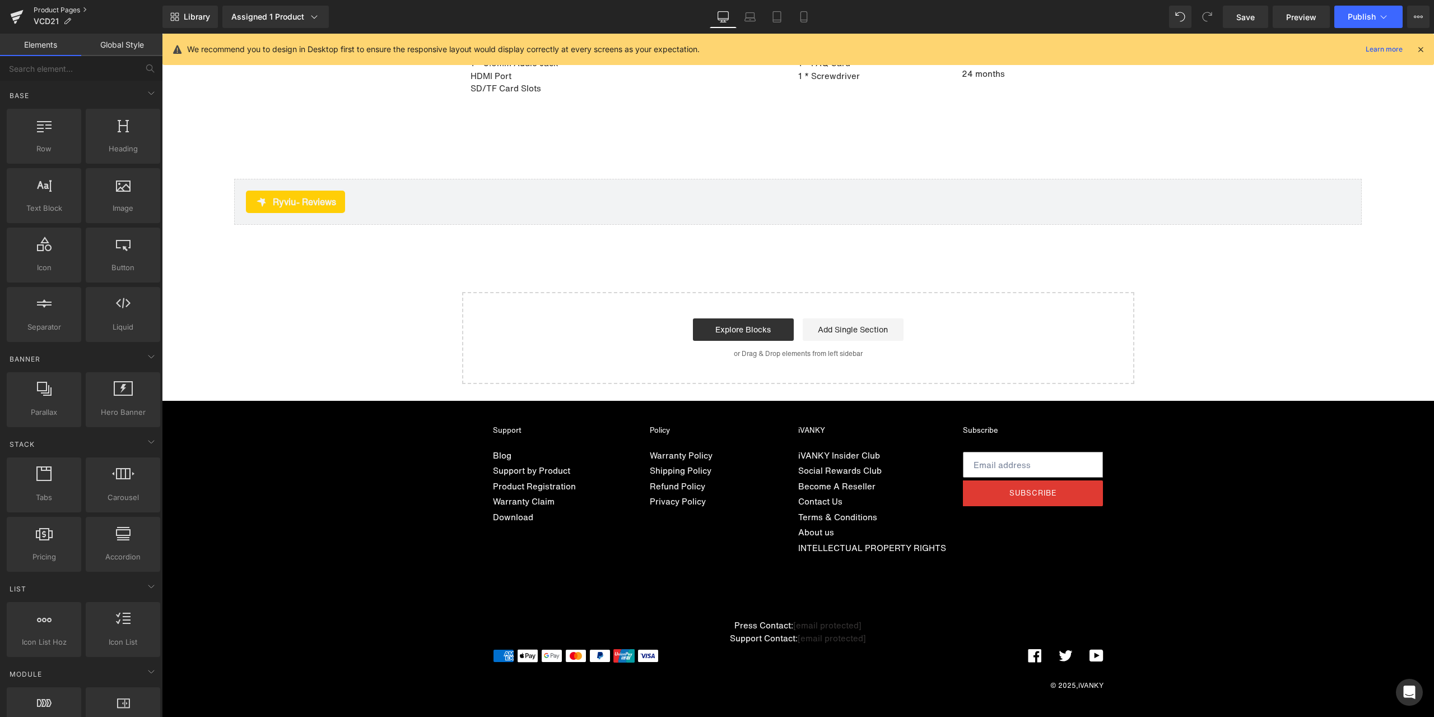
click at [47, 11] on link "Product Pages" at bounding box center [98, 10] width 129 height 9
